Goal: Information Seeking & Learning: Learn about a topic

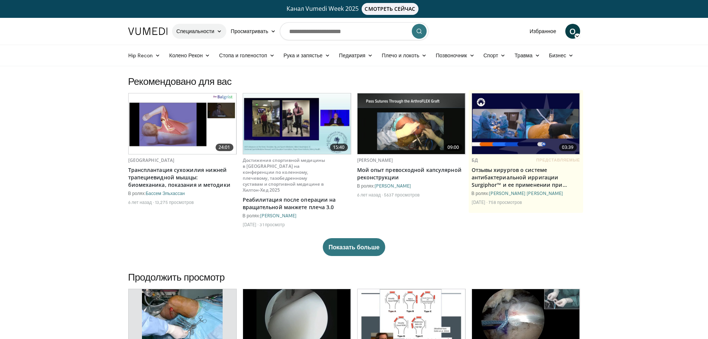
click at [215, 31] on link "Специальности" at bounding box center [199, 31] width 54 height 15
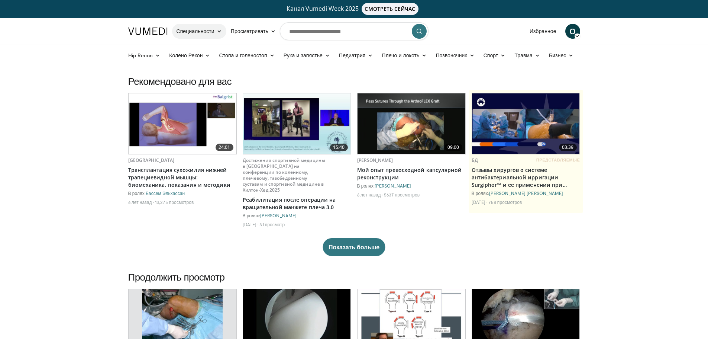
click at [204, 37] on link "Специальности" at bounding box center [199, 31] width 54 height 15
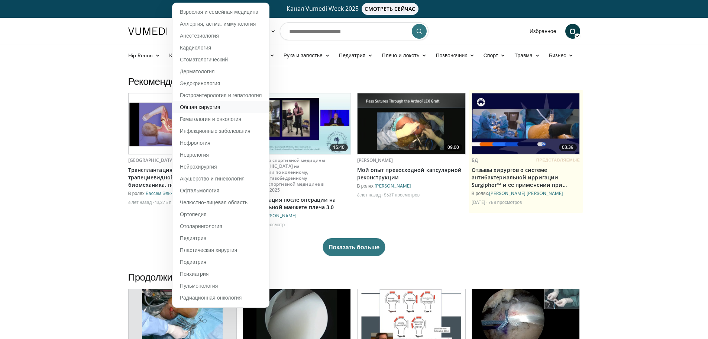
click at [209, 106] on font "Общая хирургия" at bounding box center [200, 107] width 40 height 6
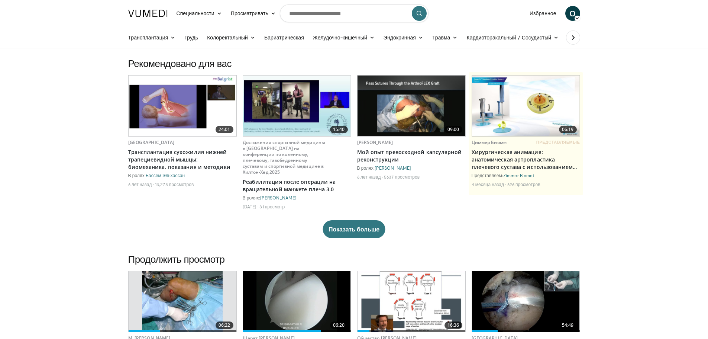
click at [579, 38] on button at bounding box center [573, 37] width 14 height 14
click at [126, 38] on div at bounding box center [137, 37] width 26 height 21
click at [131, 38] on button at bounding box center [135, 37] width 14 height 14
click at [233, 41] on font "Колоректальный" at bounding box center [227, 37] width 41 height 7
click at [246, 67] on link "Толстая кишка" at bounding box center [247, 67] width 88 height 12
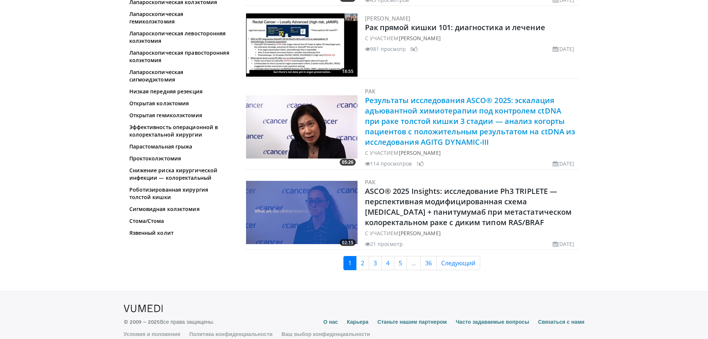
scroll to position [1752, 0]
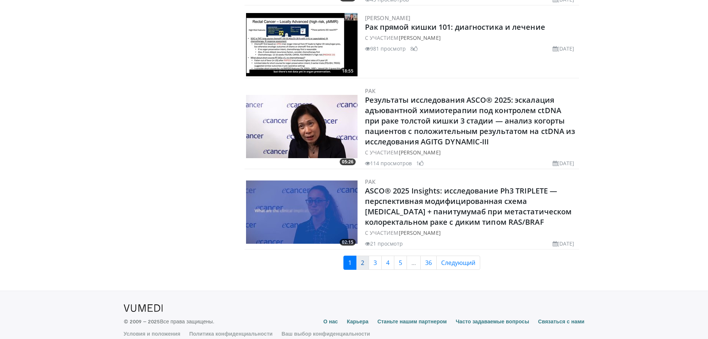
click at [364, 255] on link "2" at bounding box center [362, 262] width 13 height 14
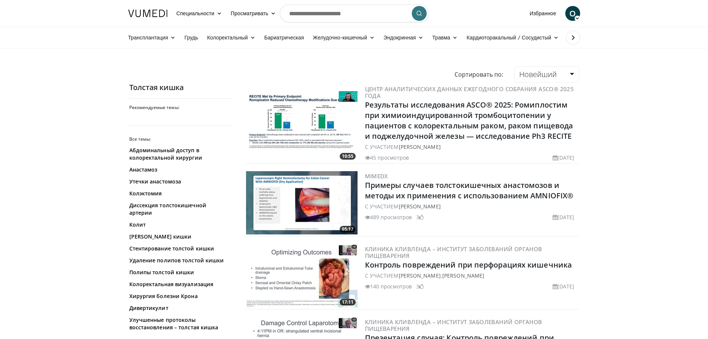
click at [573, 14] on font "О" at bounding box center [572, 13] width 6 height 11
click at [523, 83] on link "Выйти" at bounding box center [535, 85] width 88 height 12
